Goal: Information Seeking & Learning: Find contact information

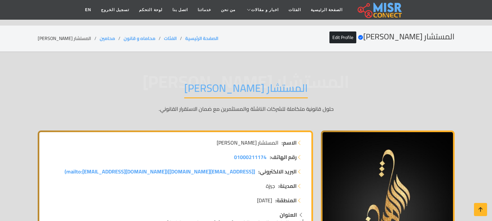
scroll to position [4627, 0]
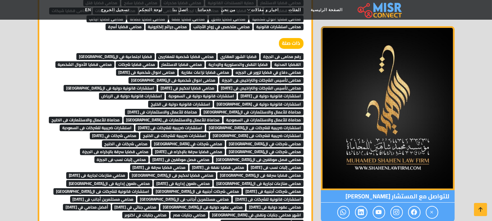
click at [234, 53] on span "قضايا الشهر العقاري" at bounding box center [239, 56] width 42 height 7
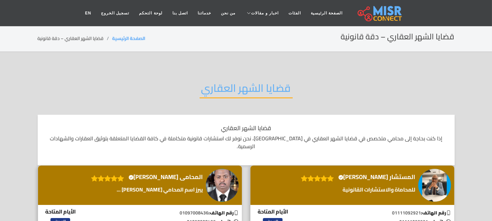
click at [232, 84] on h2 "قضايا الشهر العقاري" at bounding box center [246, 90] width 93 height 17
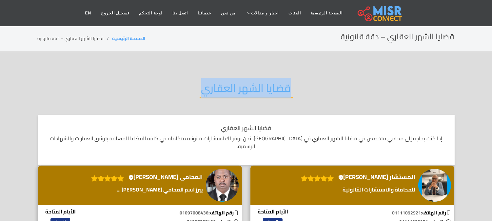
click at [232, 84] on h2 "قضايا الشهر العقاري" at bounding box center [246, 90] width 93 height 17
copy div "قضايا الشهر العقاري"
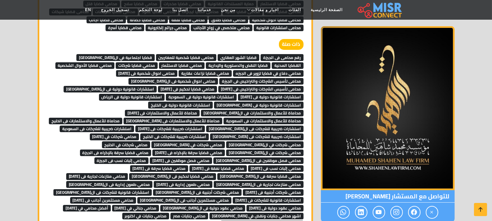
scroll to position [4627, 0]
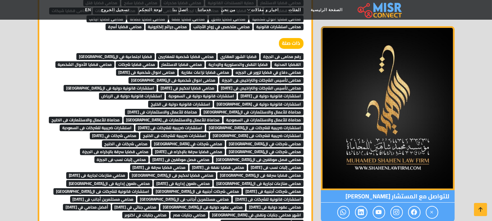
click at [206, 53] on span "محامي قضايا شخصية للمغتربين" at bounding box center [186, 56] width 61 height 7
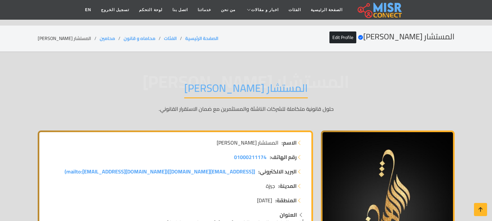
scroll to position [4627, 0]
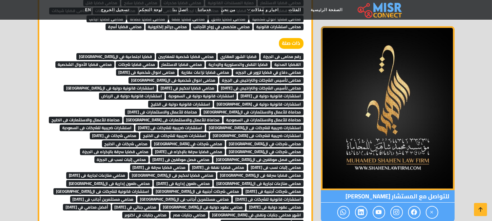
click at [127, 53] on span "قضايا اجتماعية في ال[GEOGRAPHIC_DATA]" at bounding box center [115, 56] width 78 height 7
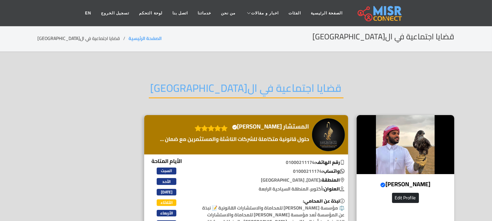
click at [223, 89] on h2 "قضايا اجتماعية في ال[GEOGRAPHIC_DATA]" at bounding box center [246, 90] width 195 height 17
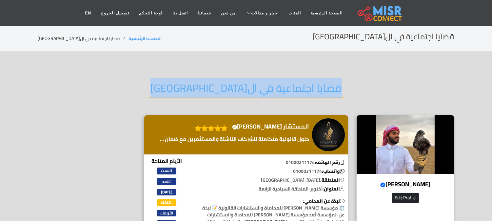
click at [223, 89] on h2 "قضايا اجتماعية في السعودية" at bounding box center [246, 90] width 195 height 17
copy div "قضايا اجتماعية في السعودية"
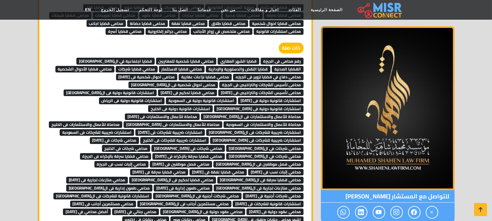
scroll to position [4627, 0]
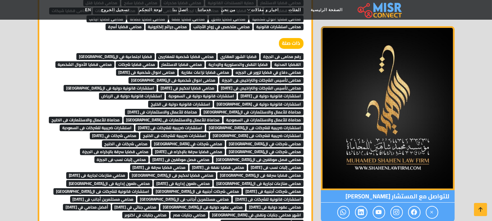
click at [272, 61] on span "القضايا المدنية" at bounding box center [288, 64] width 32 height 7
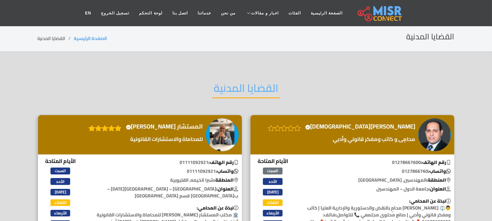
click at [232, 83] on h2 "القضايا المدنية" at bounding box center [246, 90] width 68 height 17
copy div "القضايا المدنية"
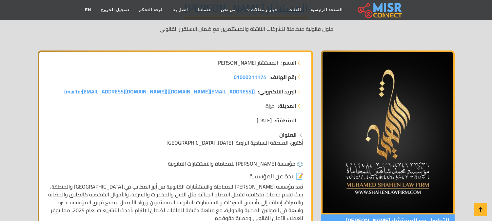
scroll to position [73, 0]
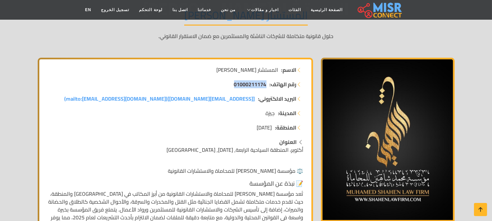
drag, startPoint x: 229, startPoint y: 84, endPoint x: 266, endPoint y: 81, distance: 37.2
click at [266, 81] on li "رقم الهاتف: 01000211174" at bounding box center [175, 84] width 256 height 8
copy span "01000211174"
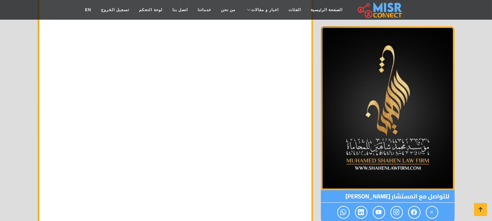
scroll to position [4263, 0]
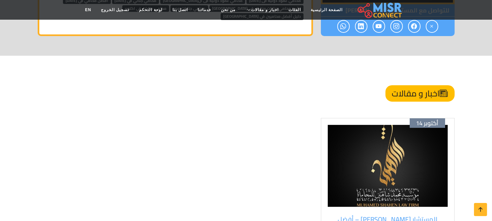
scroll to position [4846, 0]
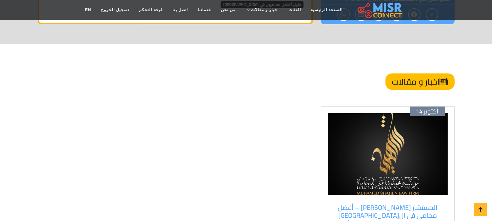
click at [350, 115] on img at bounding box center [388, 154] width 120 height 82
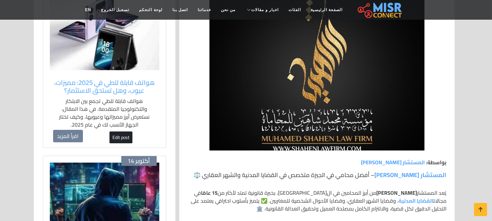
scroll to position [109, 0]
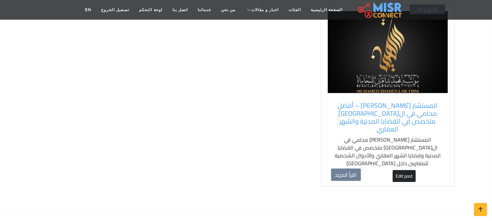
scroll to position [4992, 0]
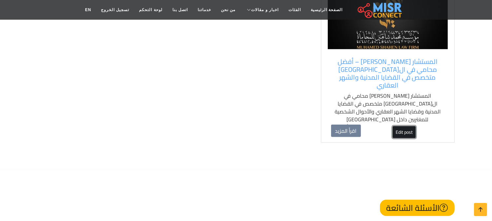
click at [407, 126] on link "Edit post" at bounding box center [404, 132] width 23 height 12
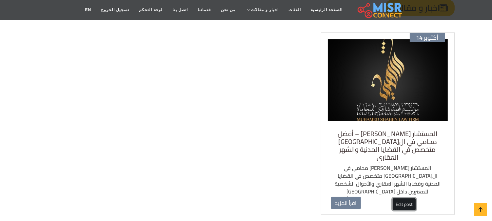
scroll to position [4919, 0]
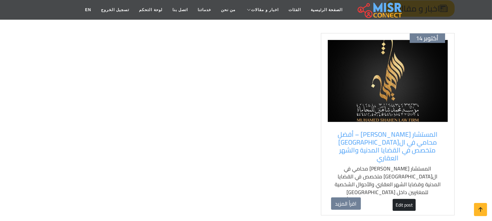
click at [367, 70] on img at bounding box center [388, 81] width 120 height 82
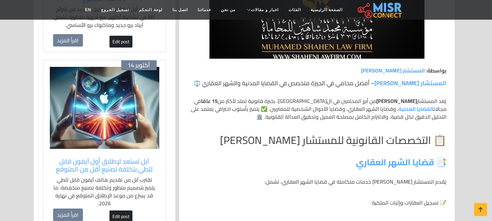
scroll to position [291, 0]
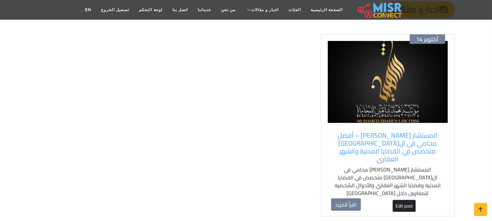
scroll to position [4919, 0]
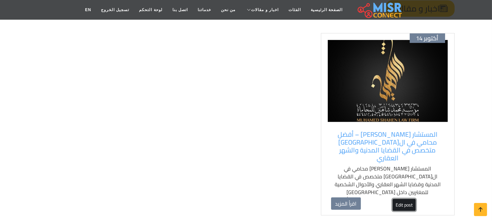
click at [408, 199] on link "Edit post" at bounding box center [404, 205] width 23 height 12
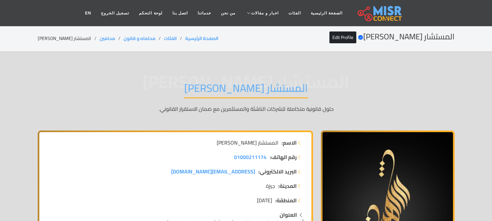
scroll to position [4921, 0]
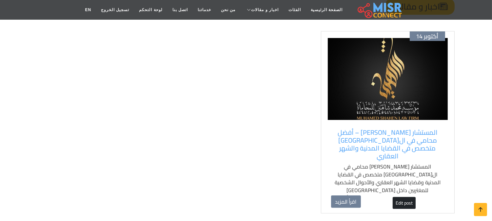
click at [356, 56] on img at bounding box center [388, 79] width 120 height 82
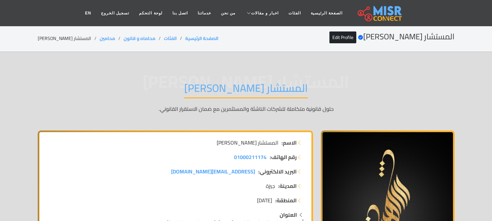
scroll to position [4921, 0]
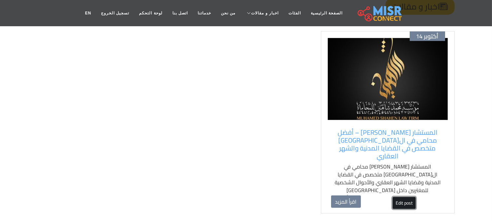
click at [405, 197] on link "Edit post" at bounding box center [404, 203] width 23 height 12
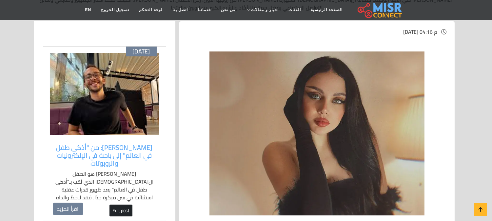
scroll to position [182, 0]
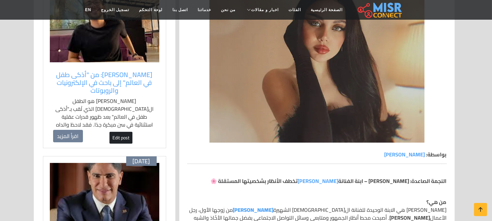
click at [437, 156] on b "بواسطة:" at bounding box center [437, 155] width 20 height 10
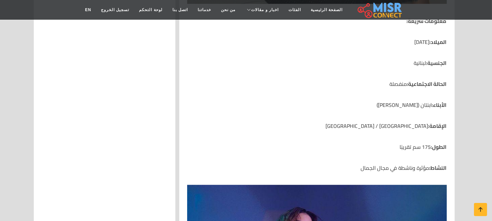
scroll to position [1057, 0]
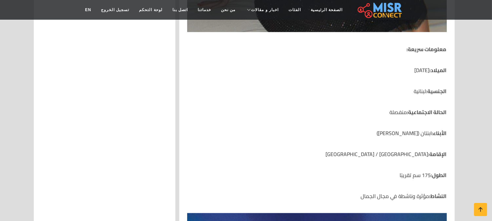
click at [365, 192] on p "النشاط: مؤثرة وناشطة في مجال الجمال" at bounding box center [317, 196] width 260 height 8
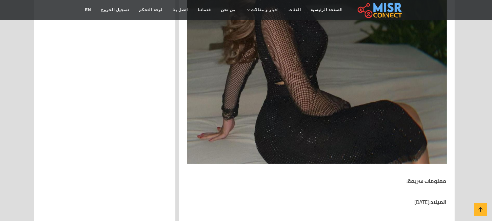
scroll to position [911, 0]
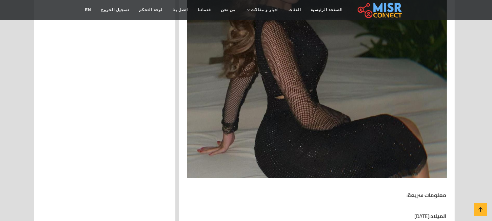
click at [228, 135] on img at bounding box center [317, 48] width 260 height 260
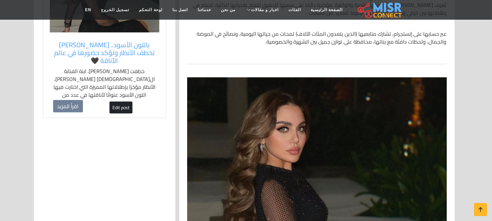
scroll to position [729, 0]
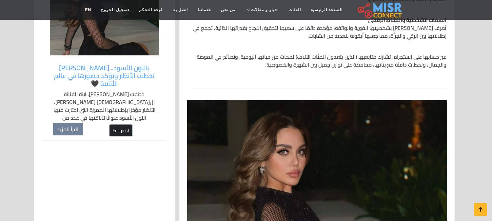
copy div "بواسطة: هيفاء وهبي النجمة الصاعدة: زينب فياض – ابنة الفنانة هيفاء وهبي تخطف الأ…"
click at [138, 153] on div "أكتوبر 12 محمود وائل: من "أذكى طفل في العالم" إلى باحث في الإلكترونيات والروبوت…" at bounding box center [105, 132] width 142 height 1460
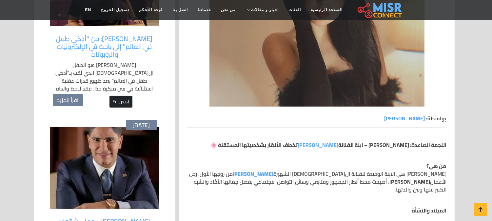
scroll to position [218, 0]
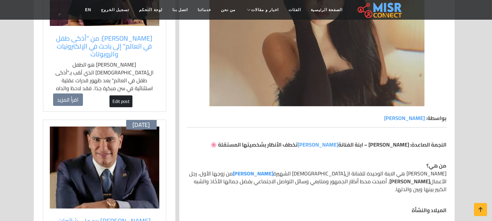
click at [436, 117] on b "بواسطة:" at bounding box center [437, 118] width 20 height 10
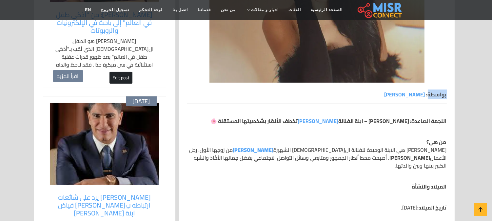
scroll to position [255, 0]
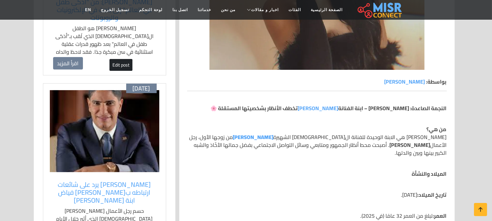
click at [422, 127] on p "من هي؟ زينب نصر فياض هي الابنة الوحيدة للفنانة اللبنانية الشهيرة هيفاء وهبي من …" at bounding box center [317, 140] width 260 height 31
click at [434, 105] on strong "النجمة الصاعدة: زينب فياض – ابنة الفنانة هيفاء وهبي تخطف الأنظار بشخصيتها المست…" at bounding box center [329, 108] width 236 height 10
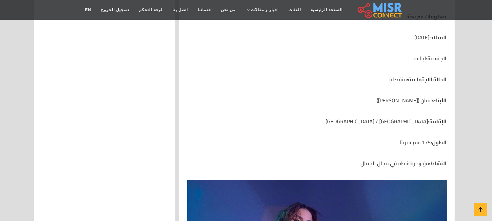
scroll to position [1020, 0]
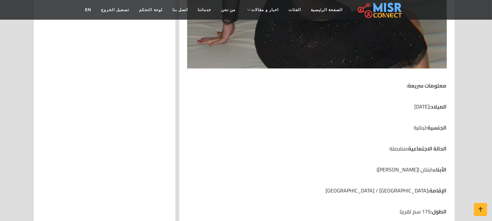
copy div "النجمة الصاعدة: زينب فياض – ابنة الفنانة هيفاء وهبي تخطف الأنظار بشخصيتها المست…"
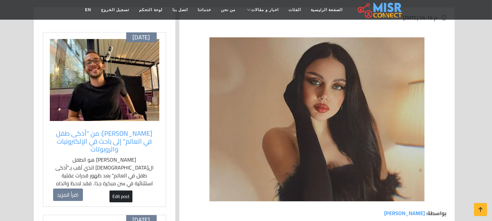
scroll to position [146, 0]
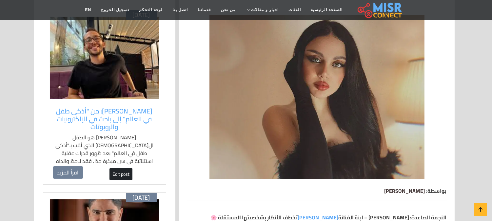
click at [417, 189] on span "هيفاء وهبي" at bounding box center [405, 191] width 41 height 10
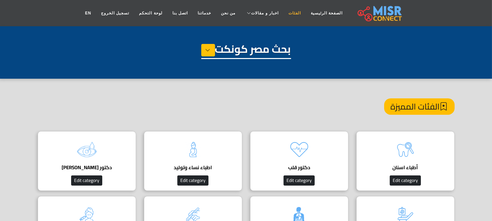
click at [292, 12] on link "الفئات" at bounding box center [295, 13] width 22 height 12
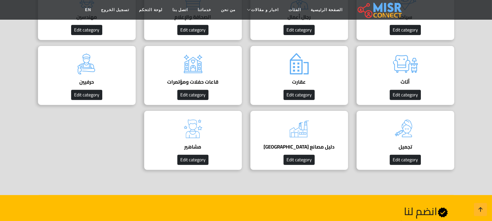
scroll to position [401, 0]
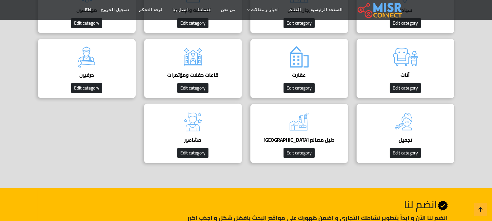
click at [203, 139] on h4 "مشاهير" at bounding box center [193, 140] width 78 height 6
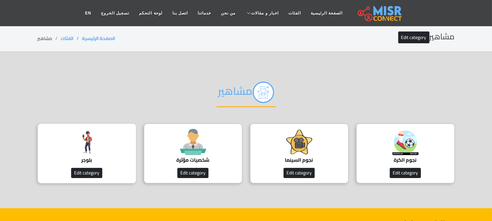
click at [108, 139] on div "بلوجر Edit category" at bounding box center [87, 154] width 98 height 60
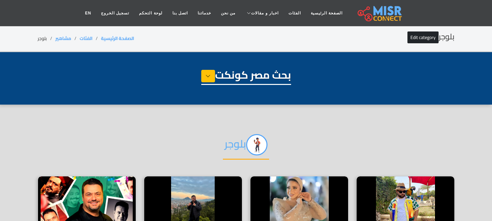
select select "**********"
select select "*******"
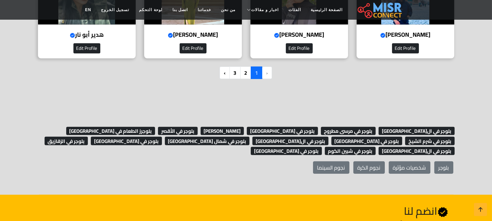
scroll to position [619, 0]
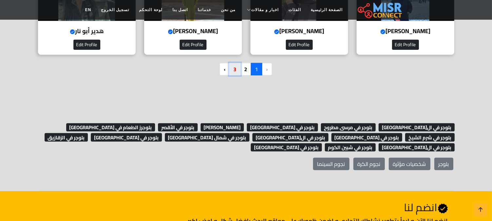
click at [235, 68] on link "3" at bounding box center [234, 69] width 11 height 12
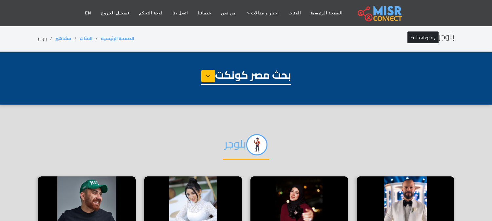
select select "**********"
select select "*******"
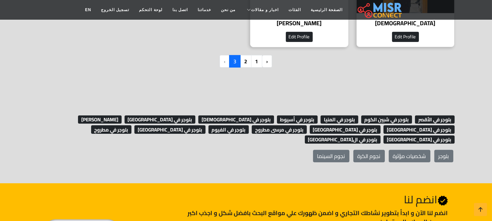
scroll to position [328, 0]
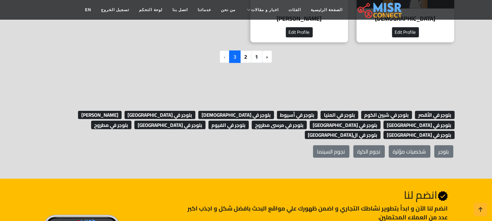
click at [218, 53] on div "‹ 1 2 3 ›" at bounding box center [246, 59] width 417 height 18
click at [221, 57] on li "›" at bounding box center [225, 56] width 10 height 12
click at [224, 57] on li "›" at bounding box center [225, 56] width 10 height 12
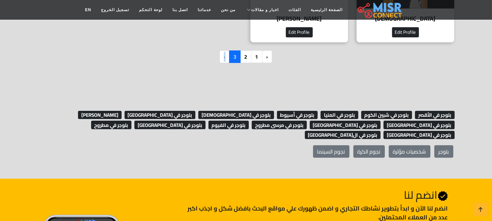
click at [224, 57] on li "›" at bounding box center [225, 56] width 10 height 12
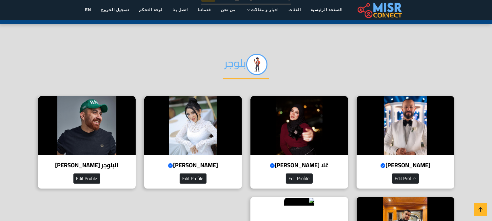
scroll to position [73, 0]
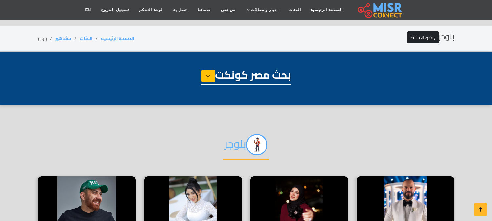
select select "**********"
select select "*******"
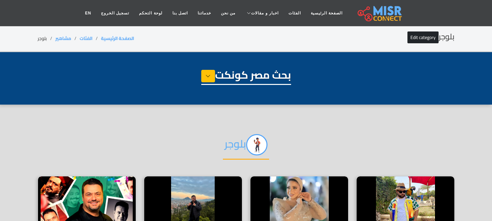
select select "**********"
select select "*******"
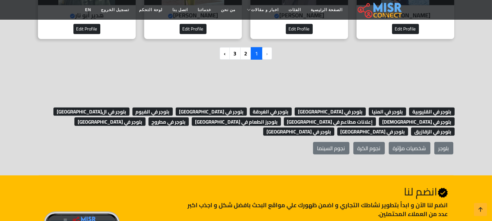
scroll to position [656, 0]
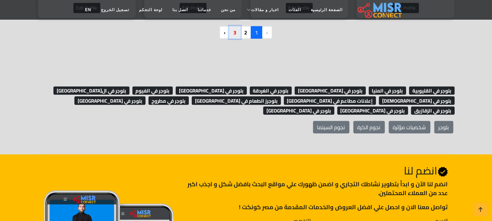
click at [234, 35] on link "3" at bounding box center [234, 32] width 11 height 12
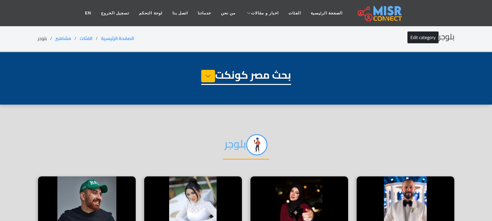
select select "**********"
select select "*******"
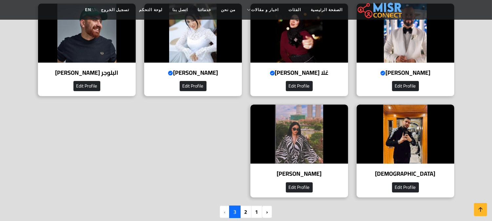
scroll to position [182, 0]
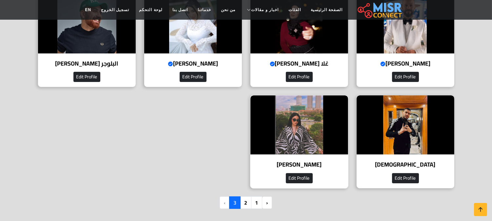
click at [301, 126] on img at bounding box center [300, 124] width 98 height 59
click at [384, 29] on img at bounding box center [406, 23] width 98 height 59
click at [295, 105] on img at bounding box center [300, 124] width 98 height 59
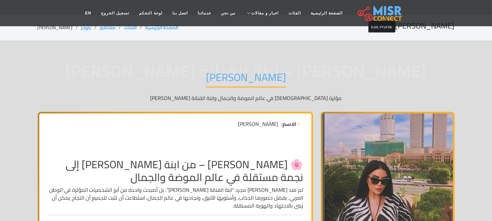
scroll to position [109, 0]
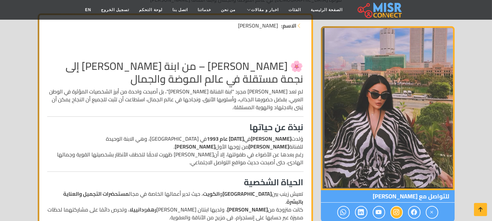
click at [397, 208] on icon at bounding box center [397, 212] width 6 height 11
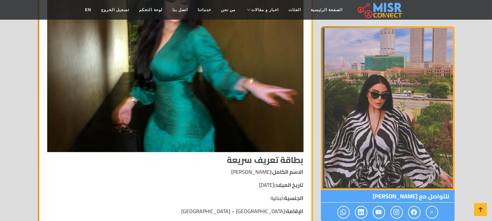
scroll to position [583, 0]
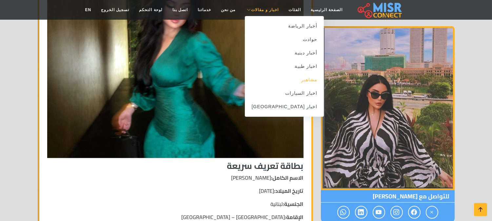
click at [291, 83] on link "مشاهير" at bounding box center [284, 79] width 79 height 13
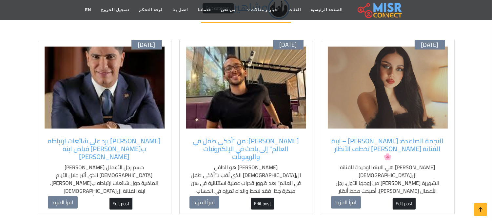
scroll to position [73, 0]
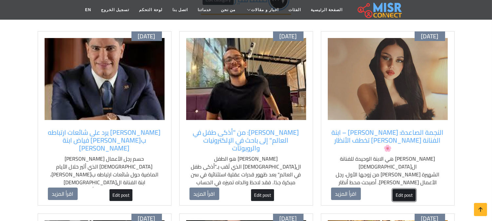
click at [405, 189] on link "Edit post" at bounding box center [404, 195] width 23 height 12
click at [284, 10] on link "الفئات" at bounding box center [295, 10] width 22 height 12
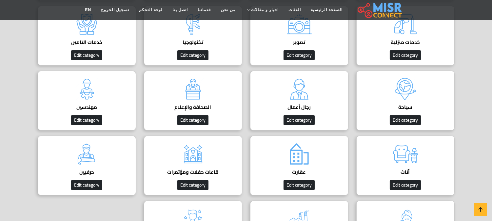
scroll to position [401, 0]
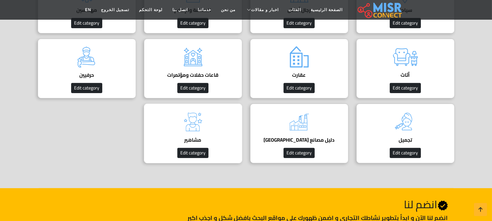
click at [227, 120] on div "مشاهير دليل مشاهير مصر Edit category" at bounding box center [193, 134] width 98 height 60
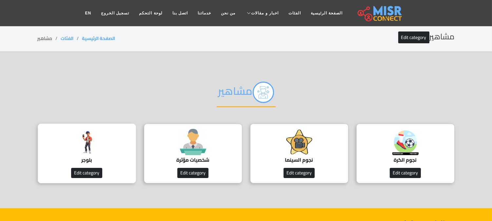
click at [117, 141] on div "بلوجر Edit category" at bounding box center [87, 154] width 98 height 60
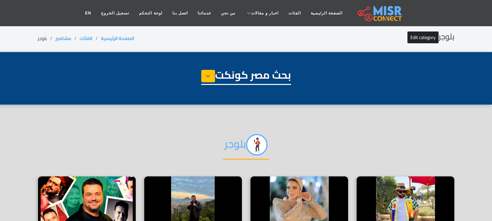
select select "**********"
select select "*******"
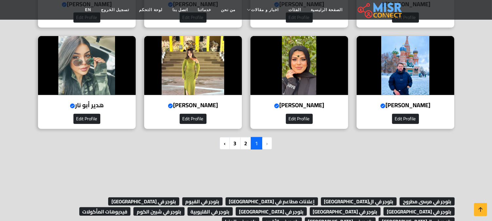
scroll to position [546, 0]
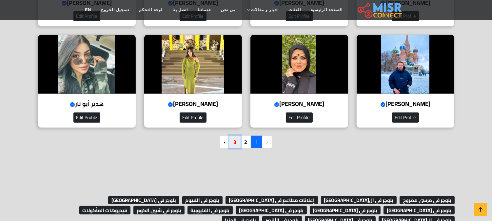
click at [234, 140] on link "3" at bounding box center [234, 142] width 11 height 12
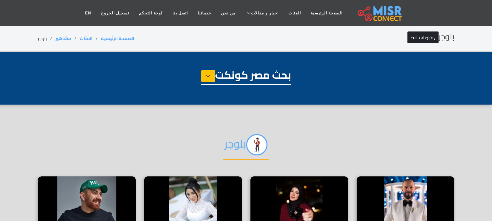
select select "**********"
select select "*******"
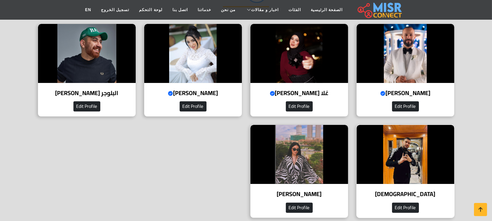
scroll to position [182, 0]
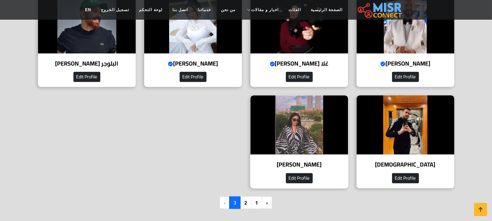
click at [330, 127] on img at bounding box center [300, 124] width 98 height 59
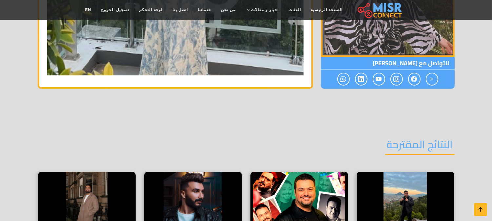
scroll to position [1093, 0]
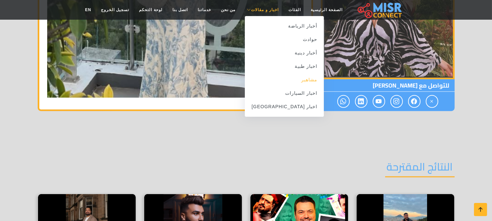
click at [296, 80] on link "مشاهير" at bounding box center [284, 79] width 79 height 13
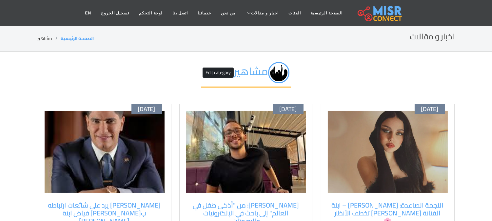
click at [370, 131] on img at bounding box center [388, 152] width 120 height 82
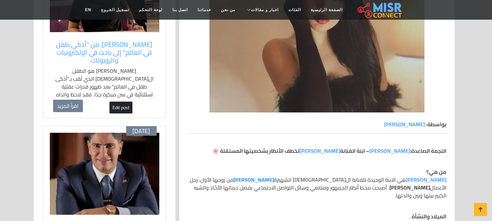
scroll to position [218, 0]
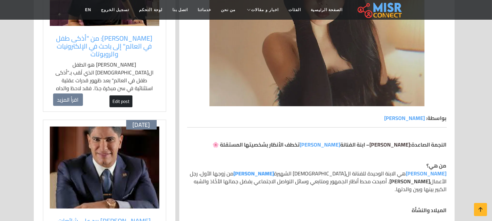
click at [398, 145] on link "زينب فياض" at bounding box center [390, 145] width 41 height 10
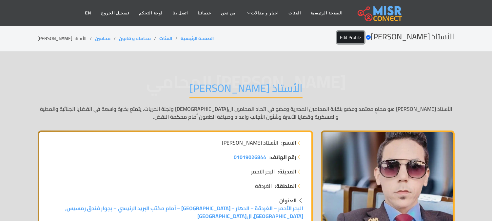
click at [341, 43] on link "Edit Profile" at bounding box center [350, 37] width 27 height 12
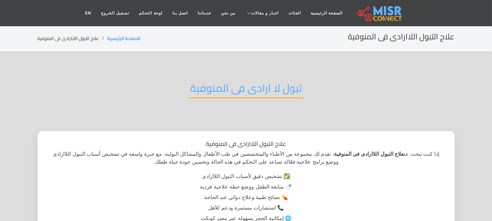
click at [249, 94] on h2 "تبول لا ارادى فى المنوفية" at bounding box center [246, 90] width 115 height 17
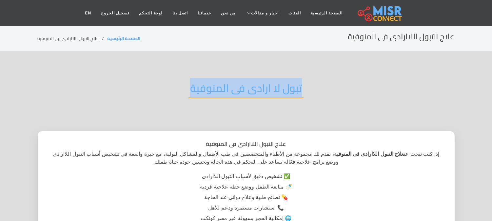
click at [249, 94] on h2 "تبول لا ارادى فى المنوفية" at bounding box center [246, 90] width 115 height 17
copy div "تبول لا ارادى فى المنوفية"
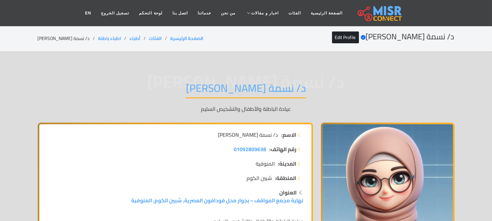
click at [248, 32] on div "د/ نسمة خالد الغلبان Verified account Edit Profile الصفحة الرئيسية الفئات أطباء…" at bounding box center [246, 38] width 417 height 13
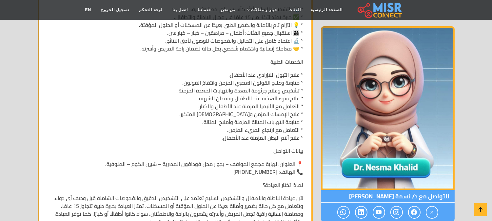
scroll to position [260, 0]
